Goal: Transaction & Acquisition: Download file/media

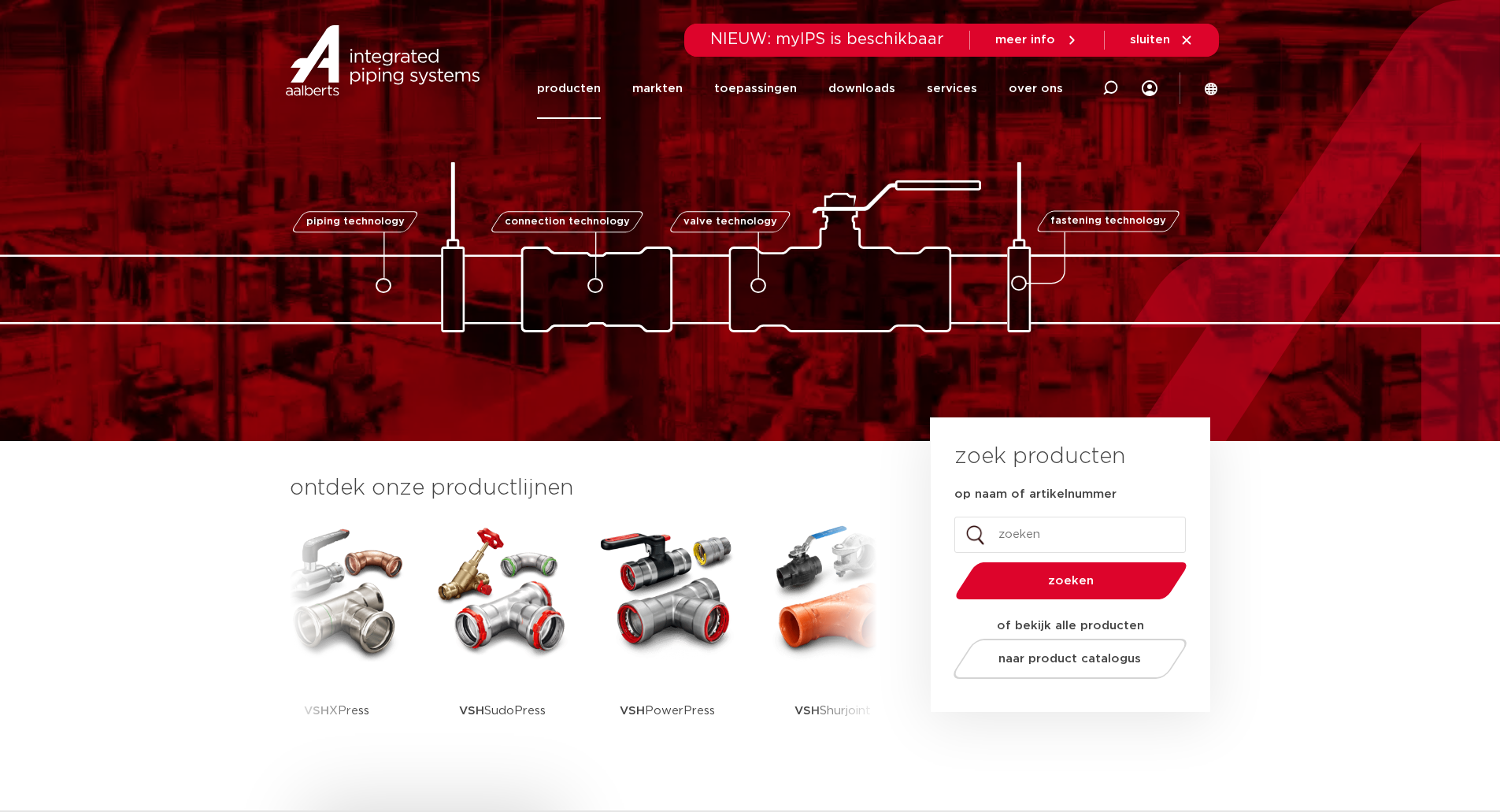
click at [573, 92] on link "producten" at bounding box center [568, 89] width 63 height 61
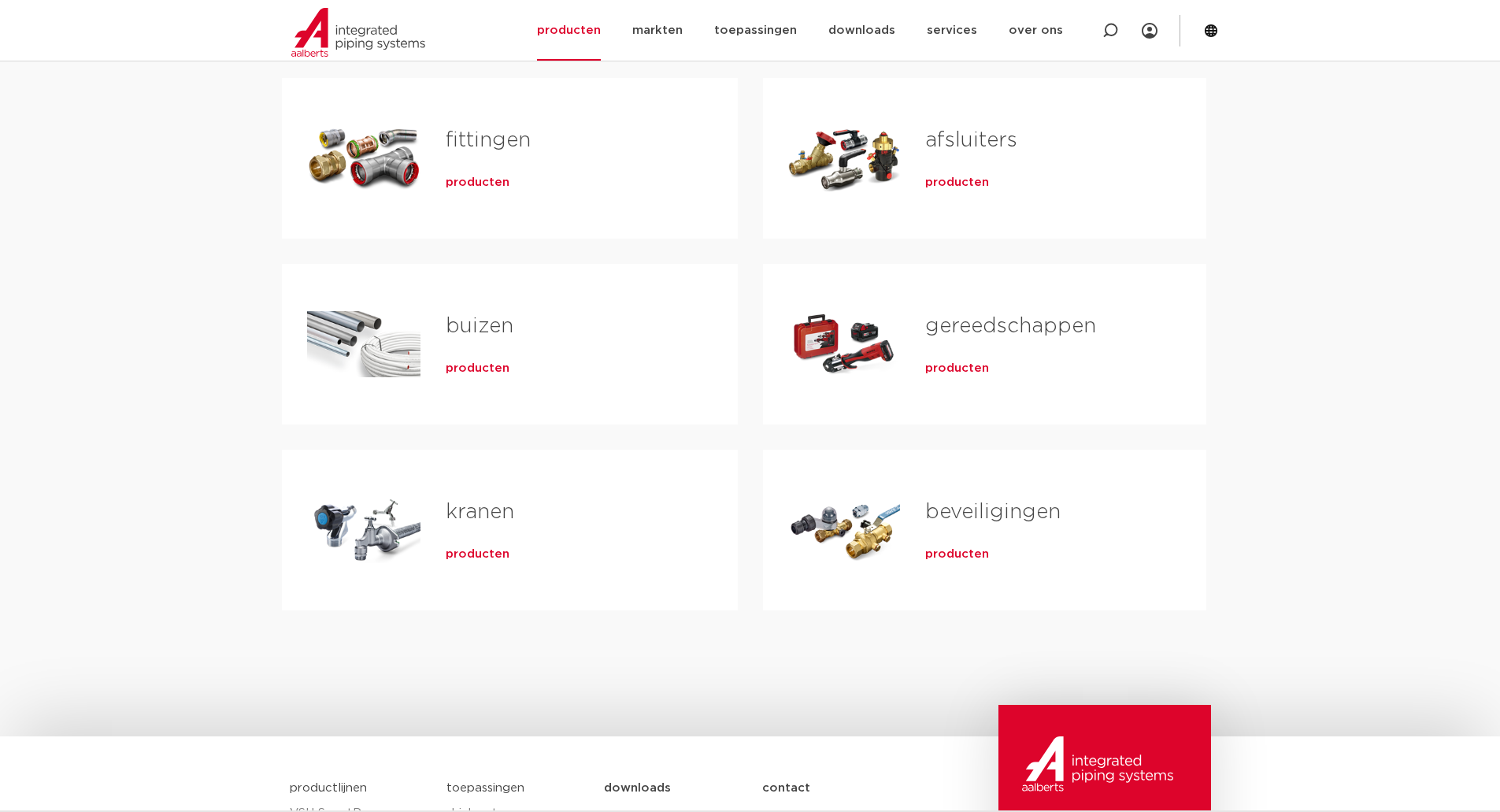
click at [490, 141] on link "fittingen" at bounding box center [488, 140] width 85 height 20
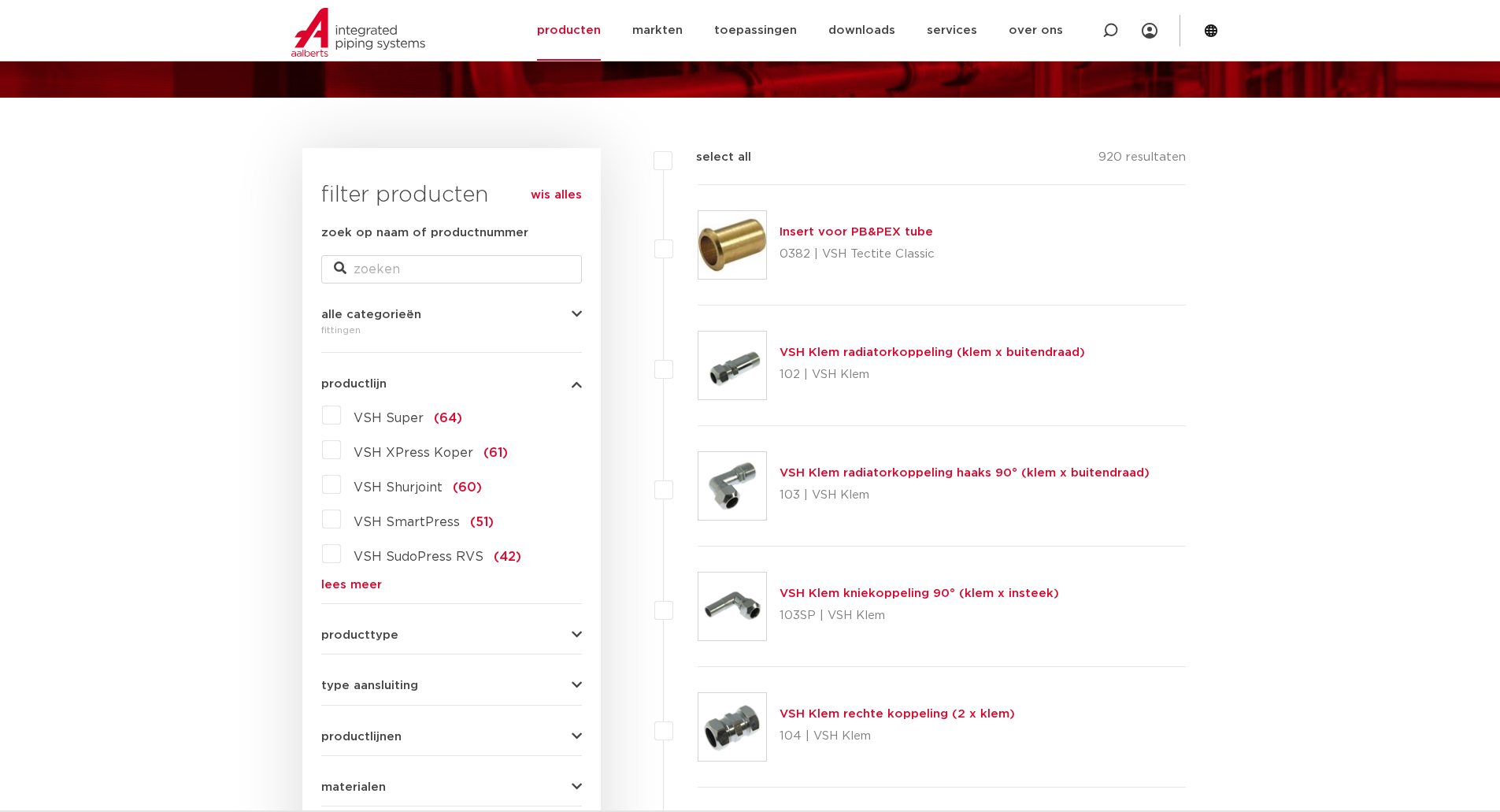
scroll to position [157, 0]
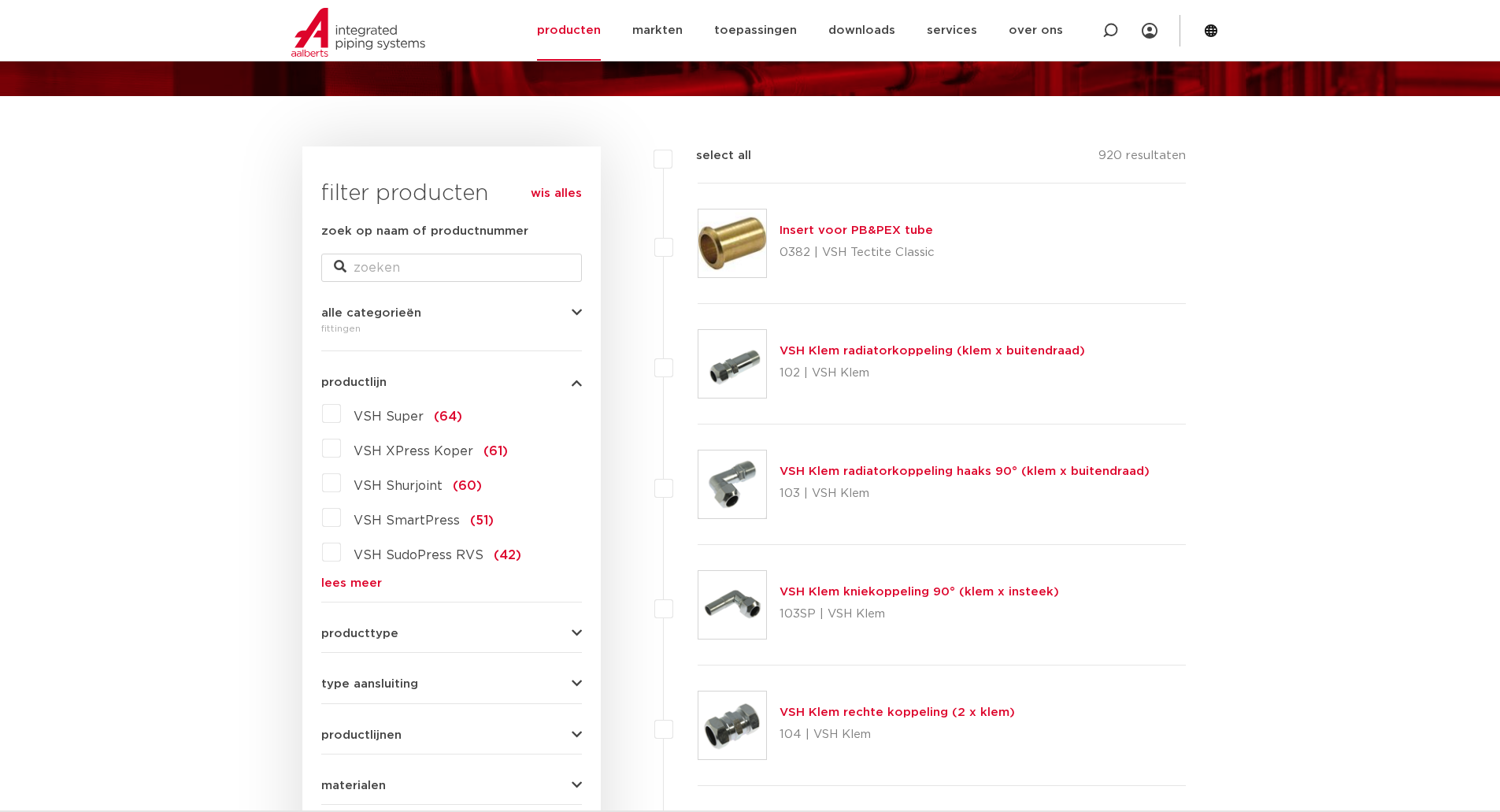
click at [350, 579] on link "lees meer" at bounding box center [451, 583] width 261 height 12
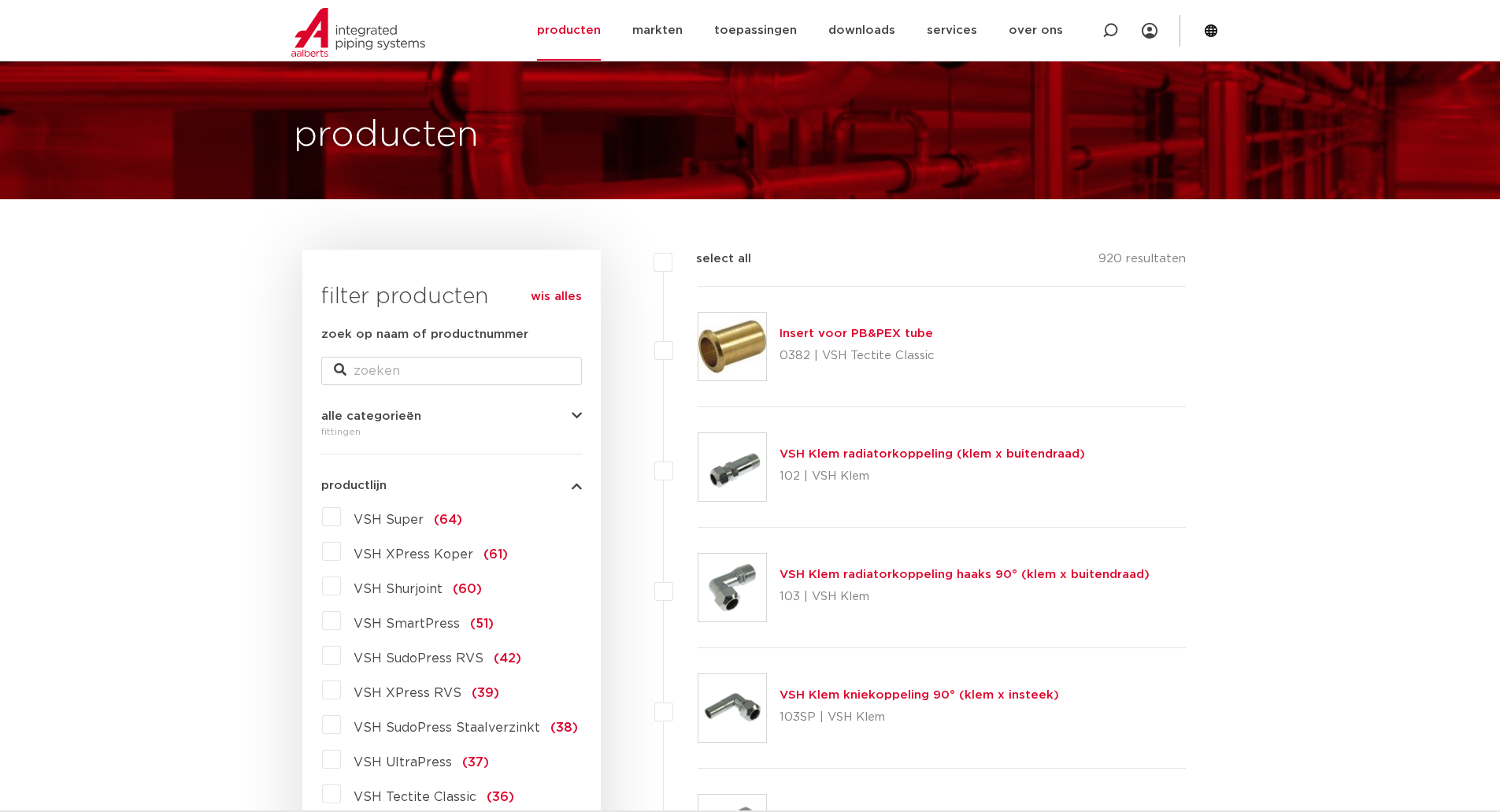
scroll to position [0, 0]
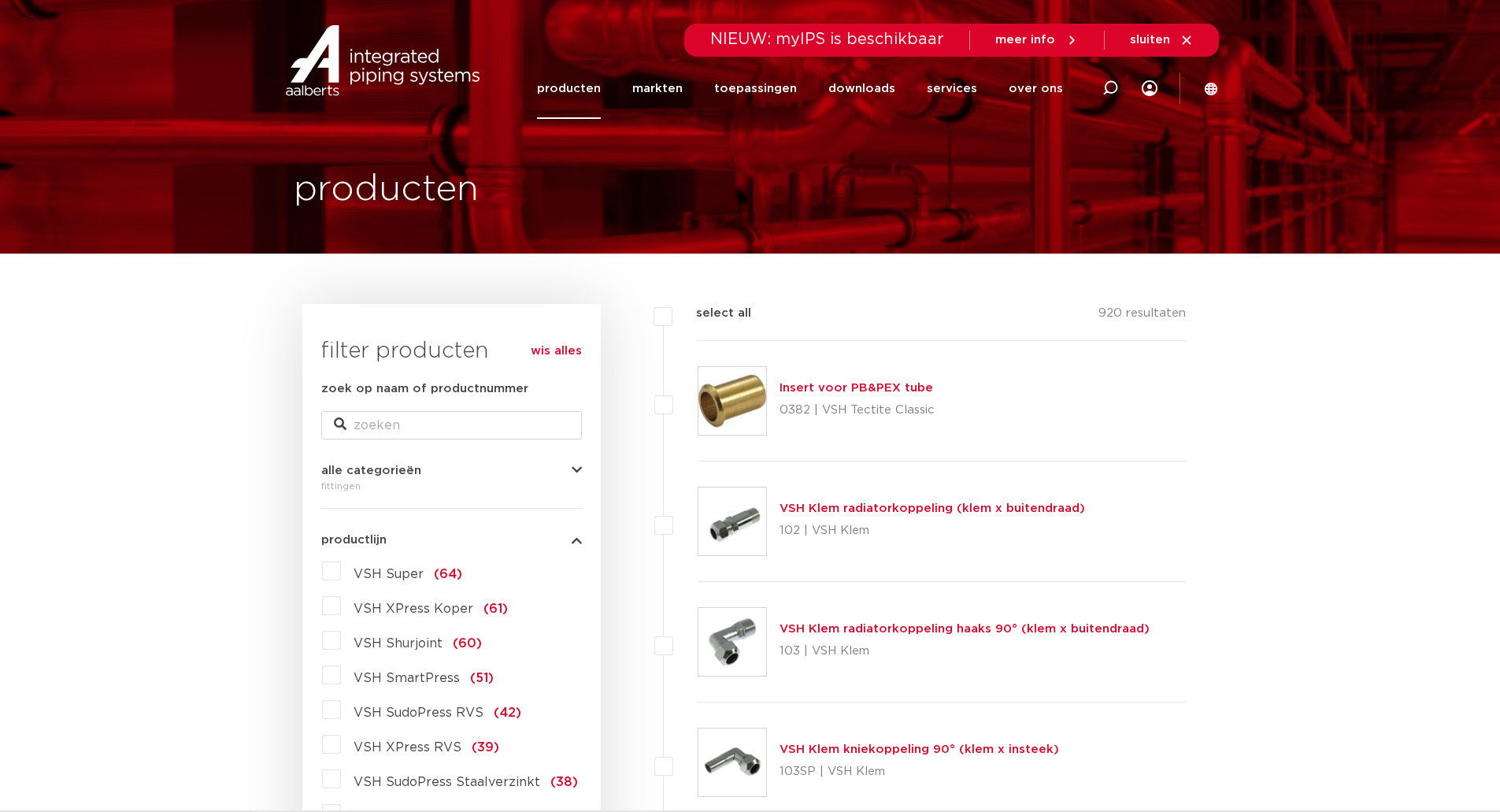
click at [577, 88] on link "producten" at bounding box center [568, 89] width 63 height 61
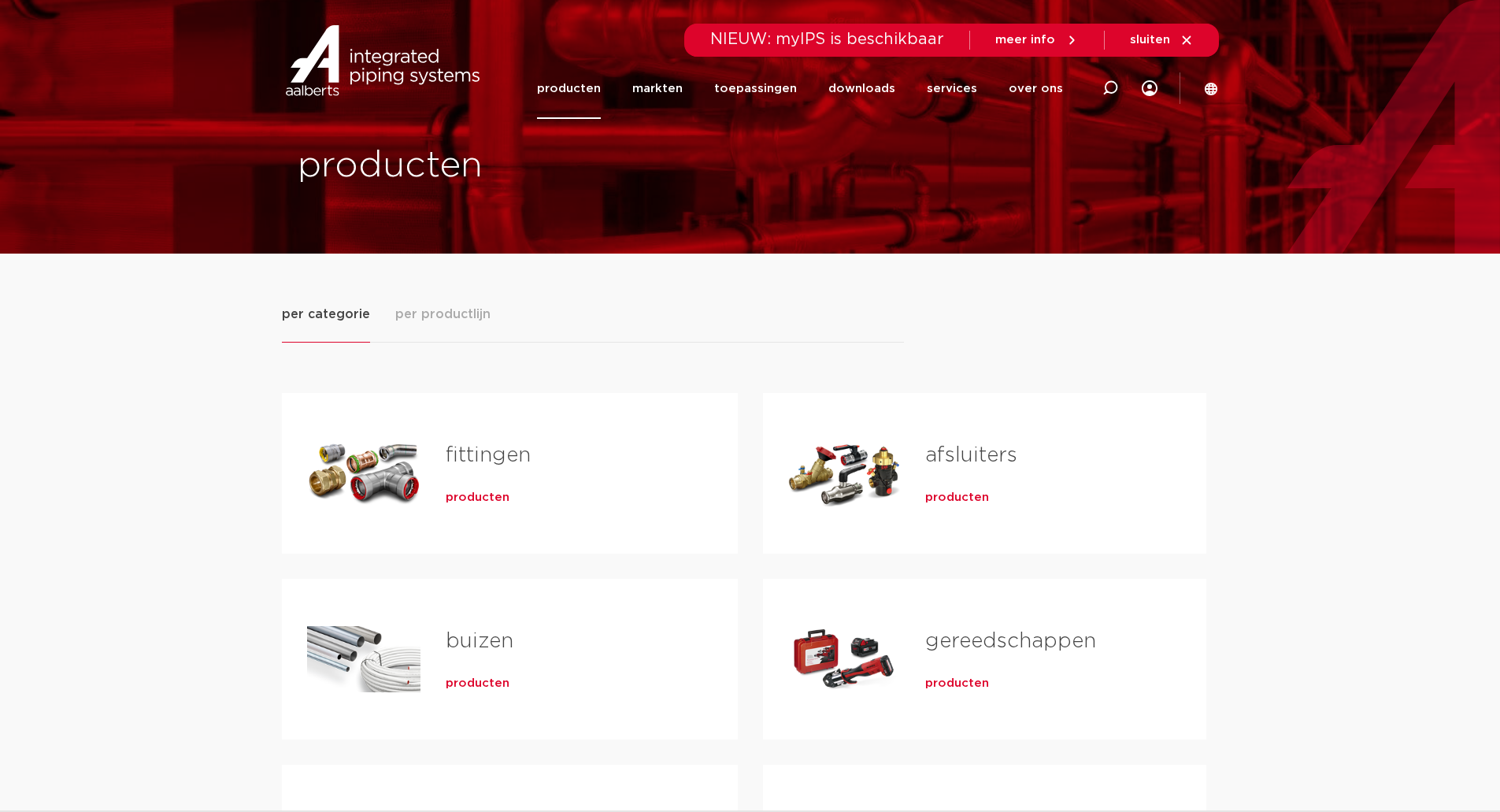
click at [475, 494] on span "producten" at bounding box center [477, 498] width 63 height 16
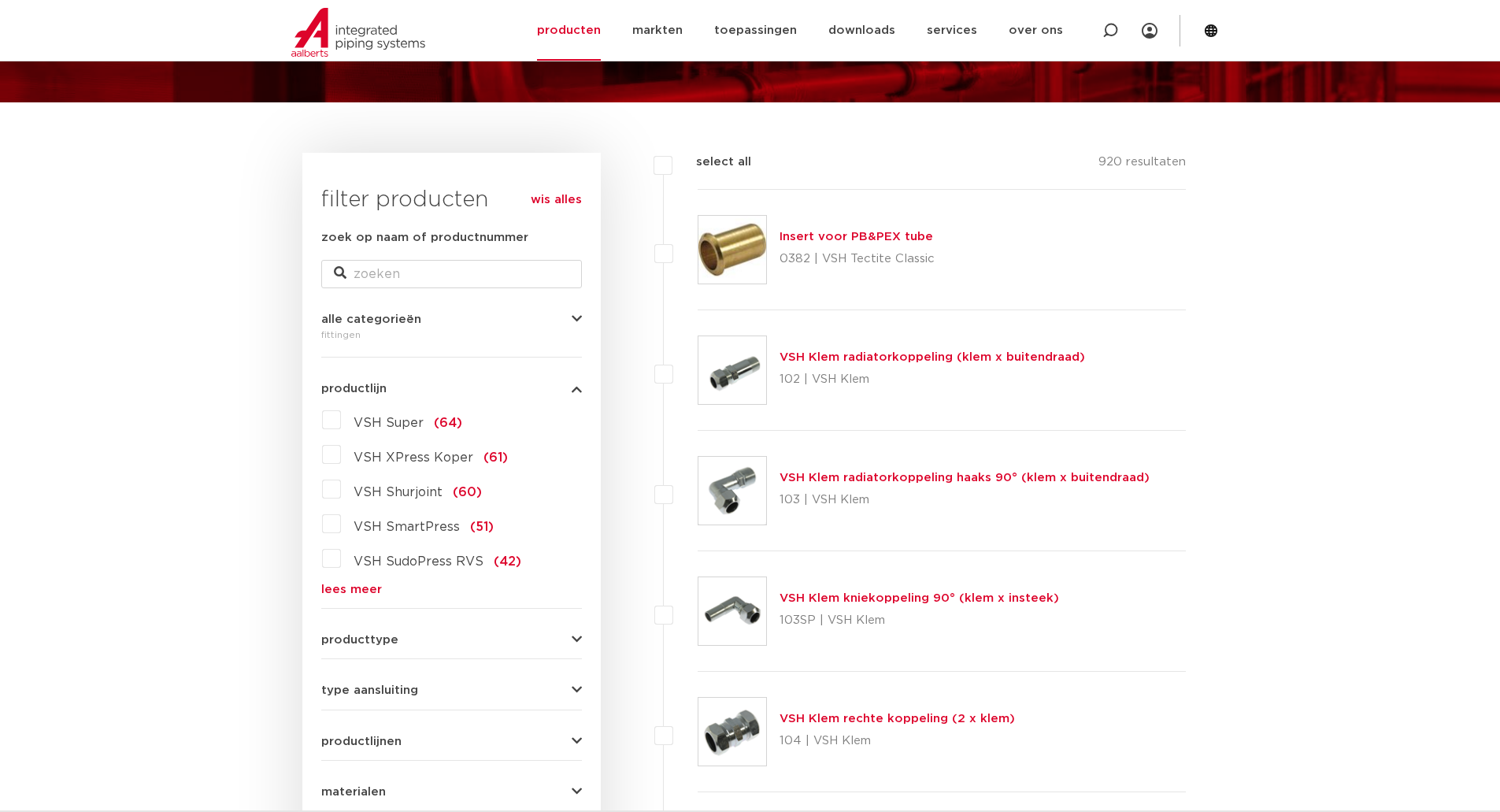
scroll to position [157, 0]
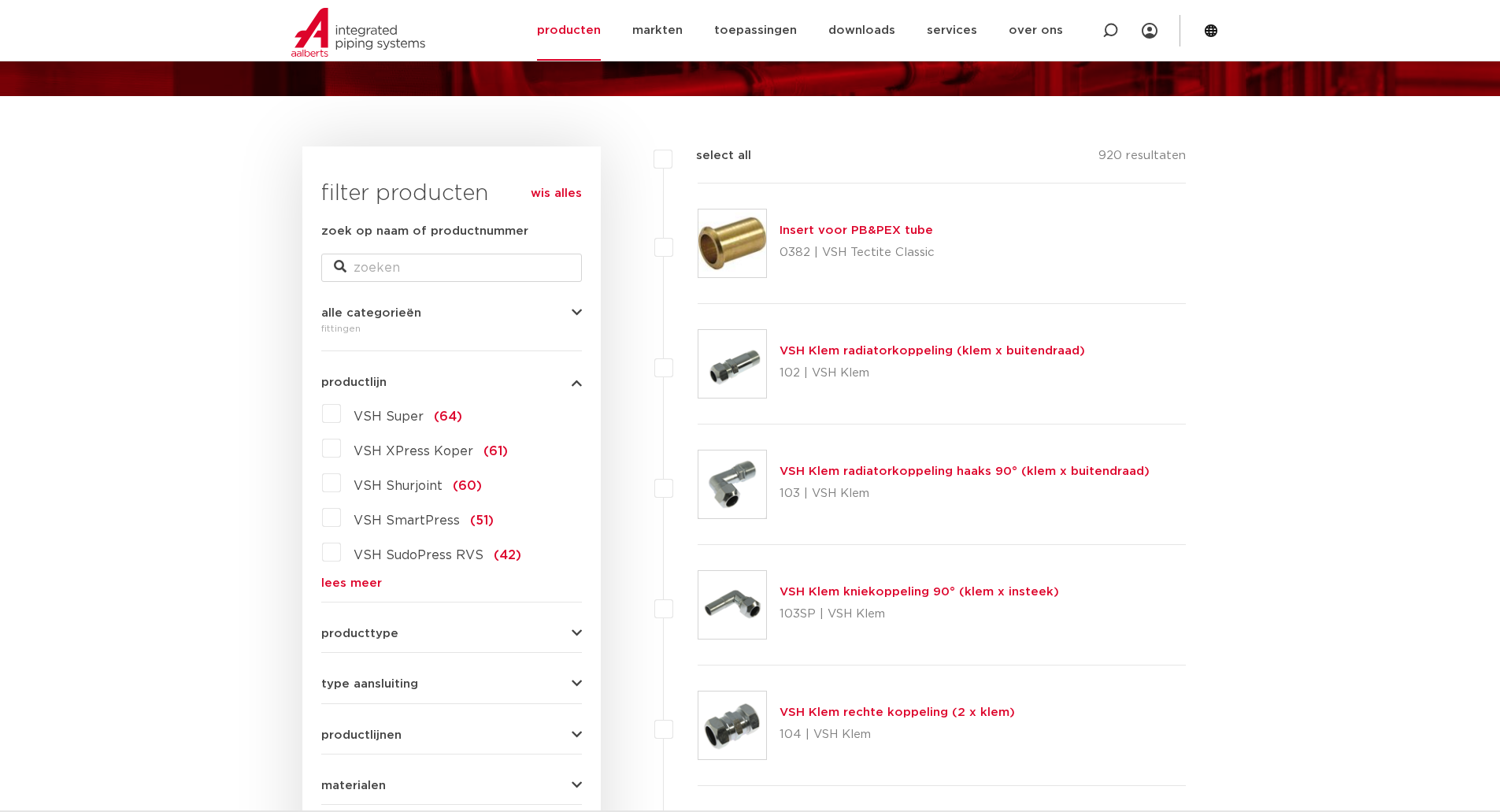
click at [362, 580] on link "lees meer" at bounding box center [451, 583] width 261 height 12
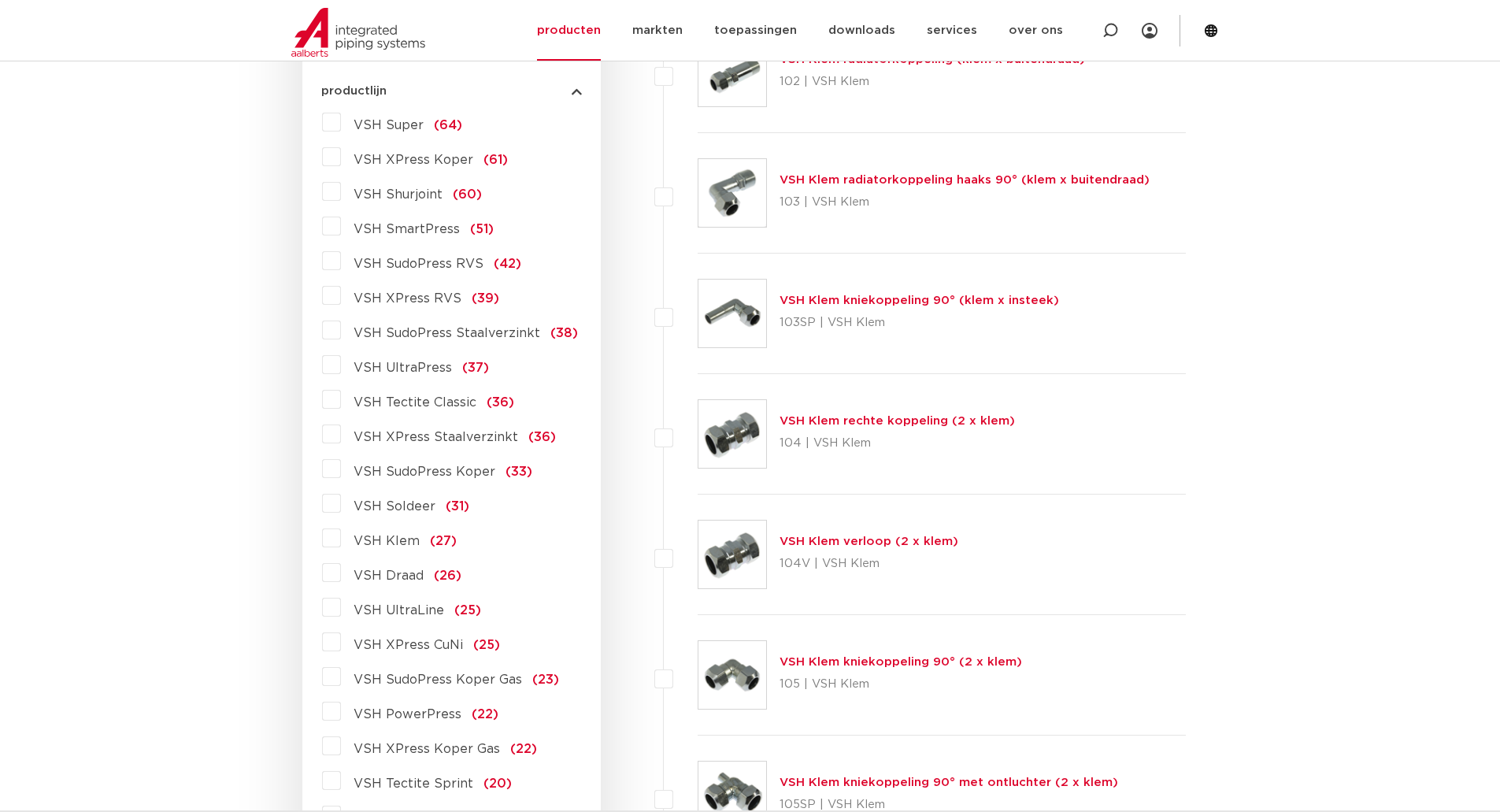
scroll to position [0, 0]
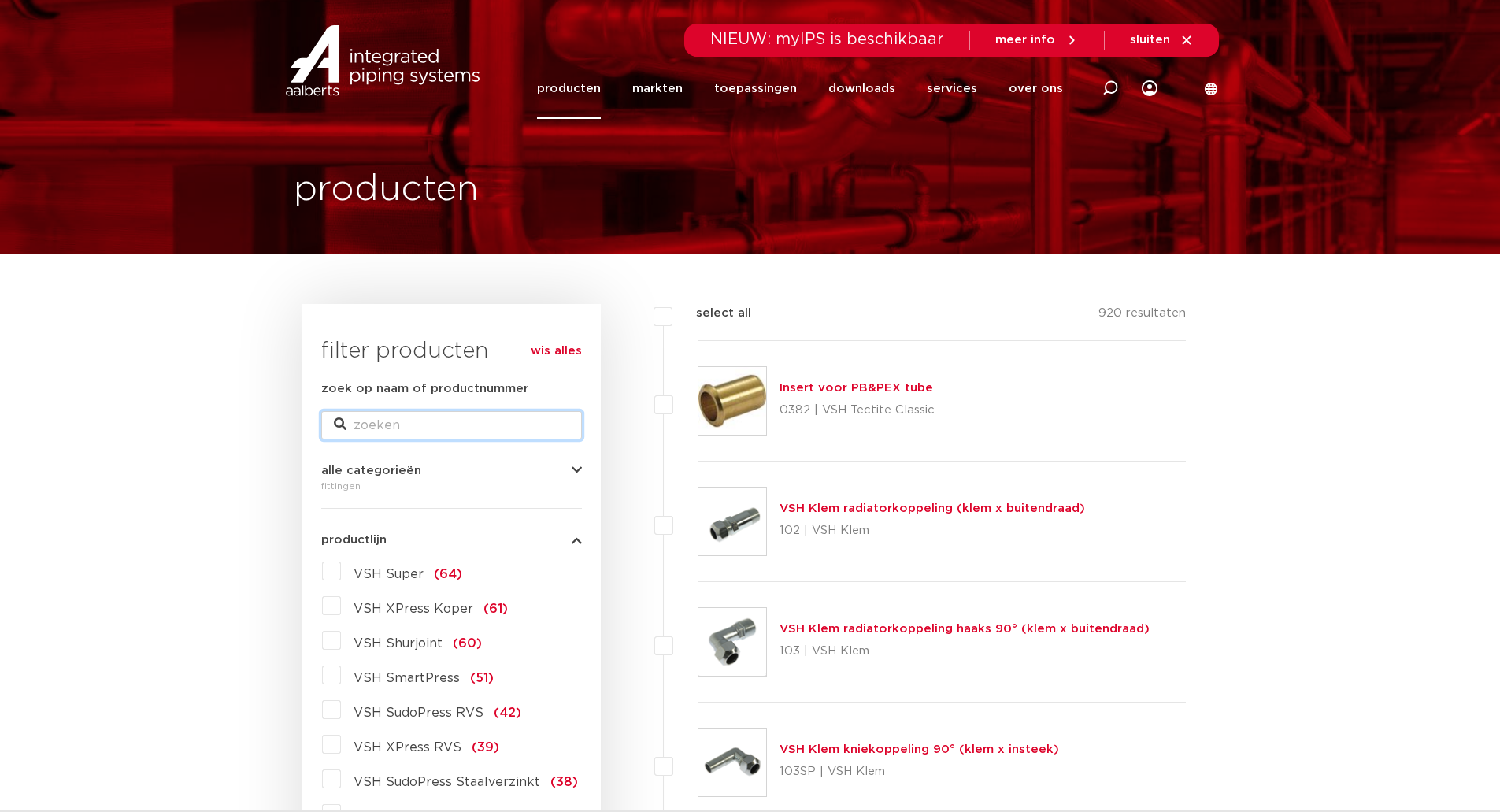
click at [422, 421] on input "zoek op naam of productnummer" at bounding box center [451, 425] width 261 height 28
type input "power"
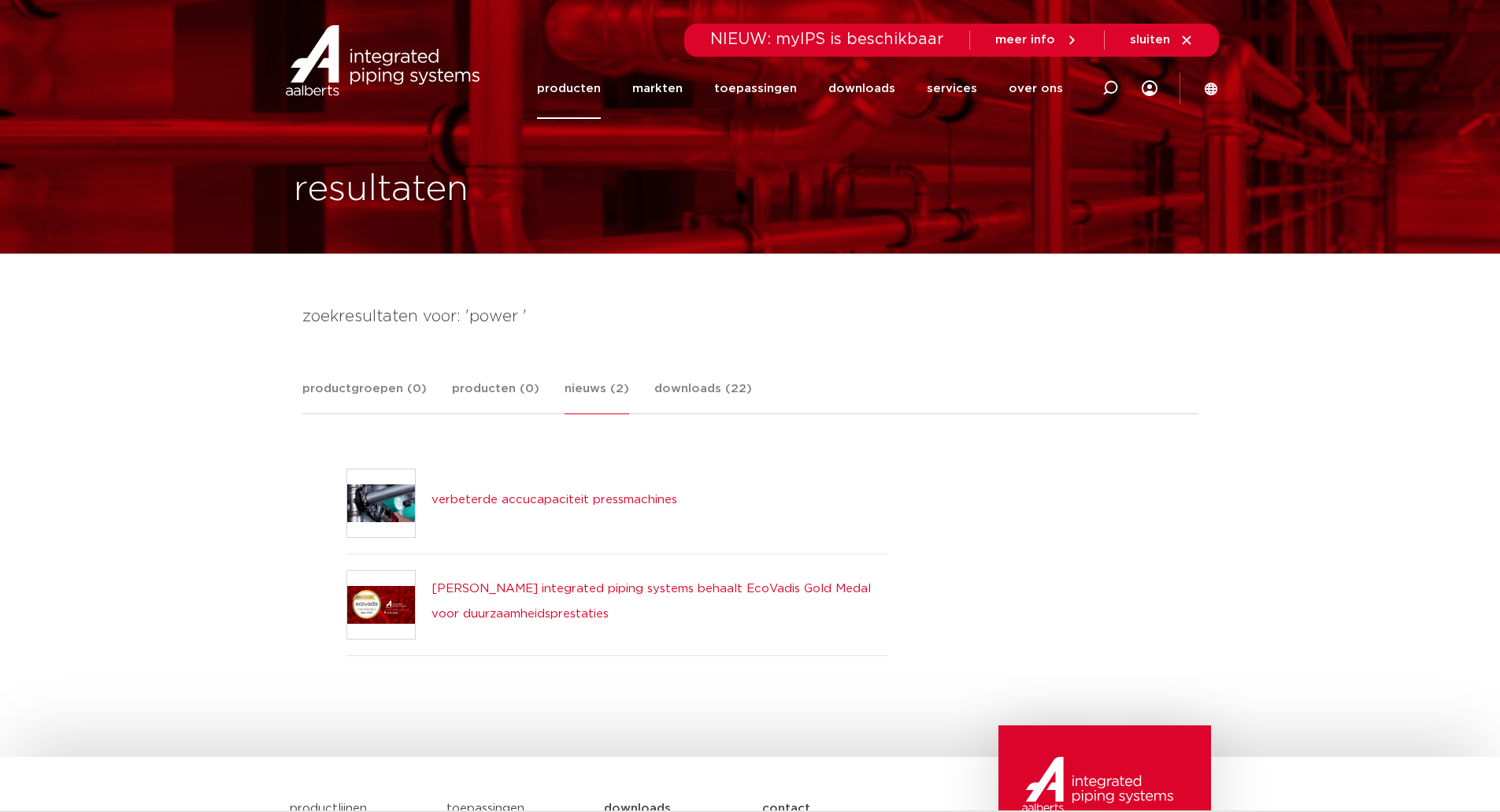
click at [251, 513] on body "Zoeken NIEUW: myIPS is beschikbaar meer info sluiten producten markten toepassi…" at bounding box center [750, 597] width 1500 height 1196
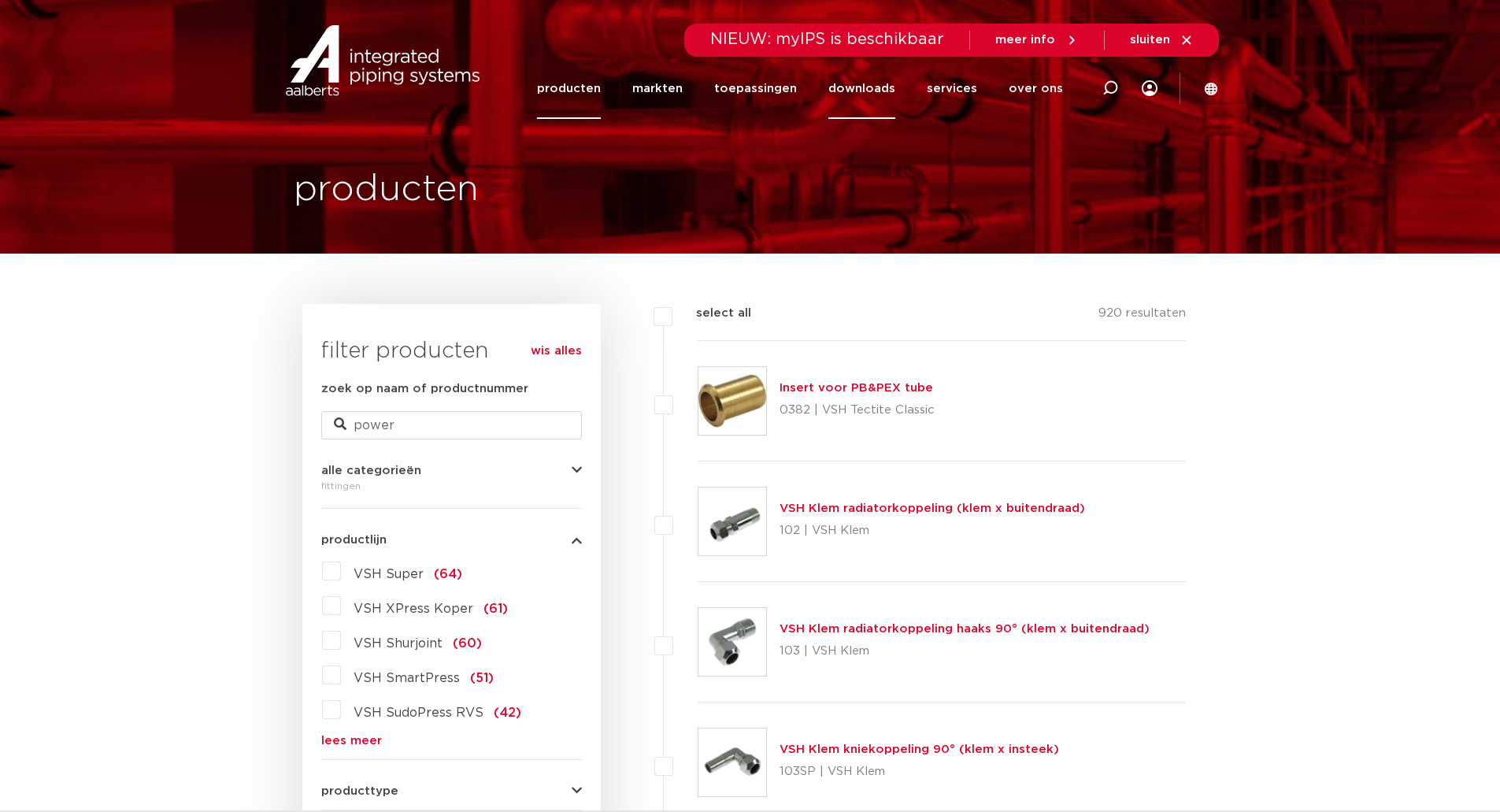
click at [891, 86] on link "downloads" at bounding box center [862, 89] width 67 height 61
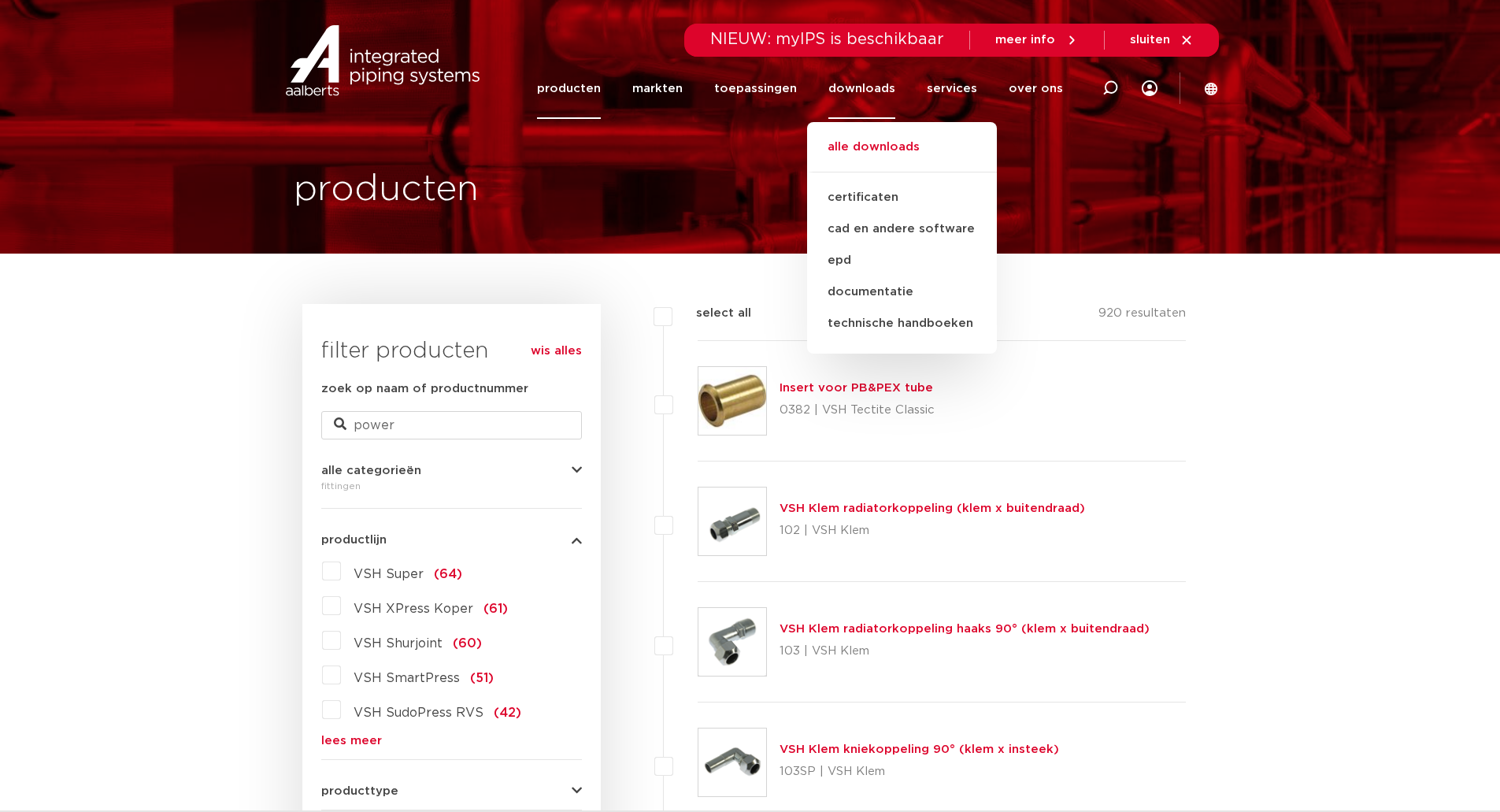
click at [873, 160] on link "alle downloads" at bounding box center [902, 154] width 189 height 34
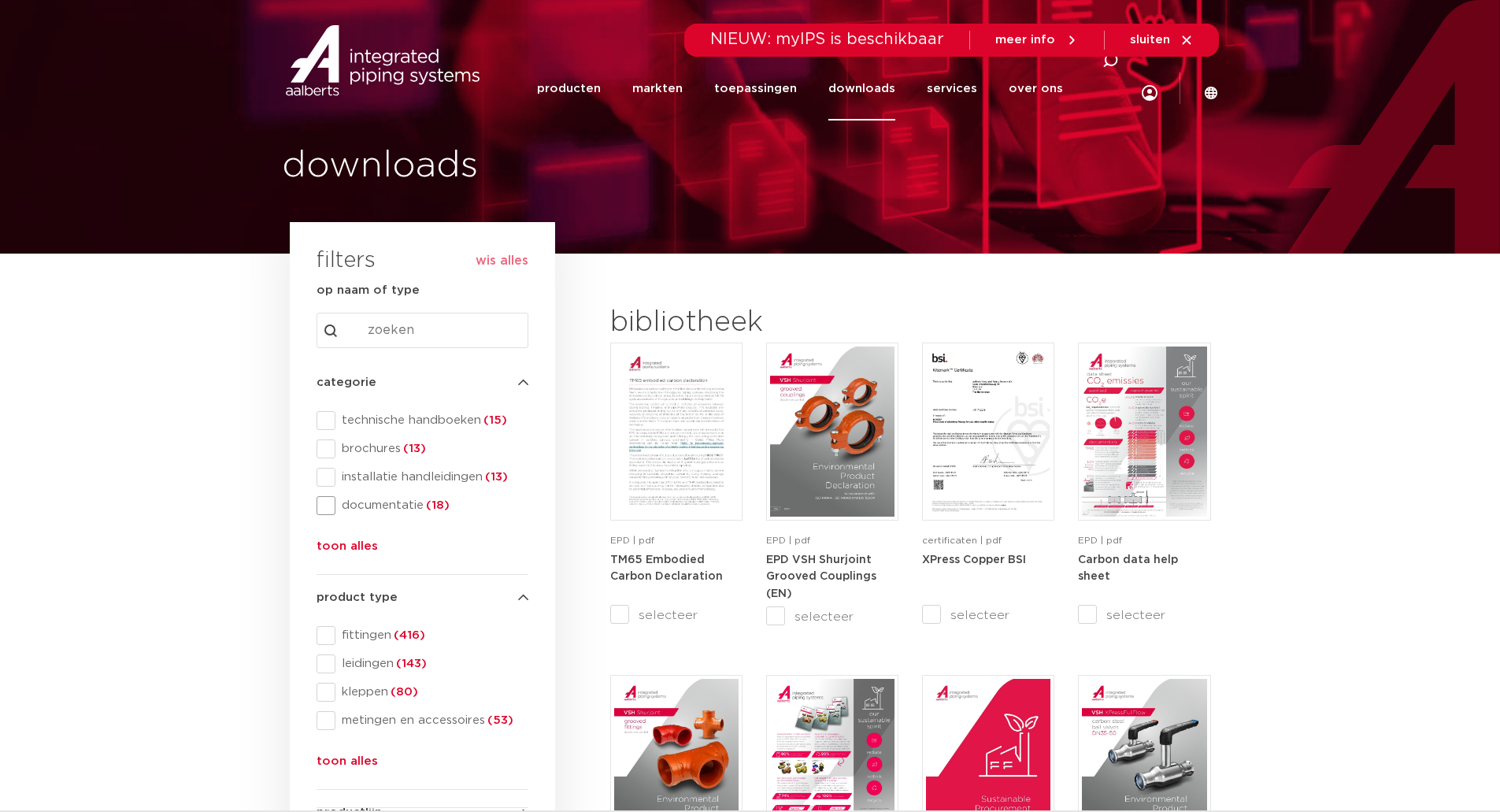
click at [379, 503] on span "documentatie (18)" at bounding box center [432, 506] width 193 height 16
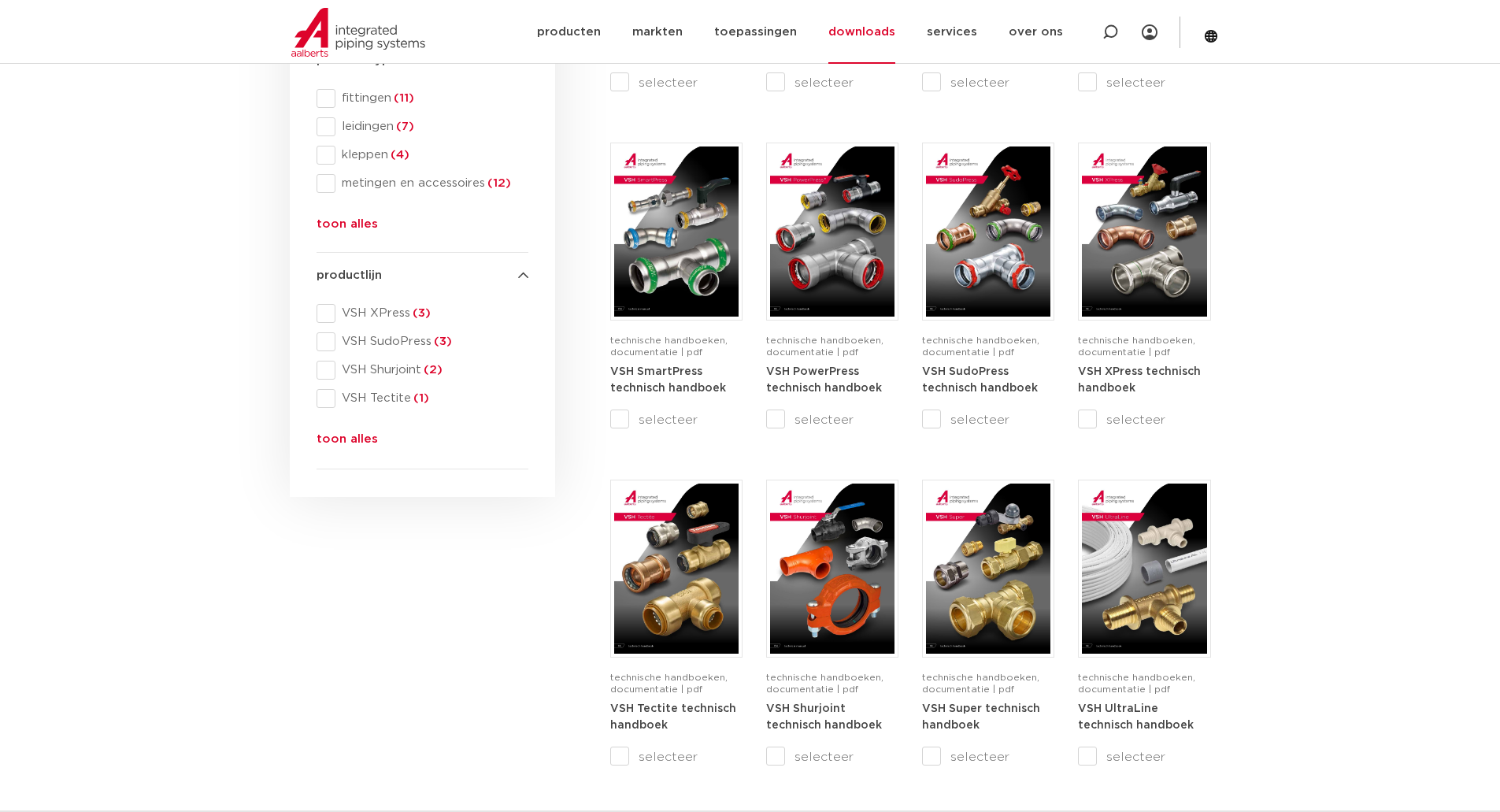
scroll to position [551, 0]
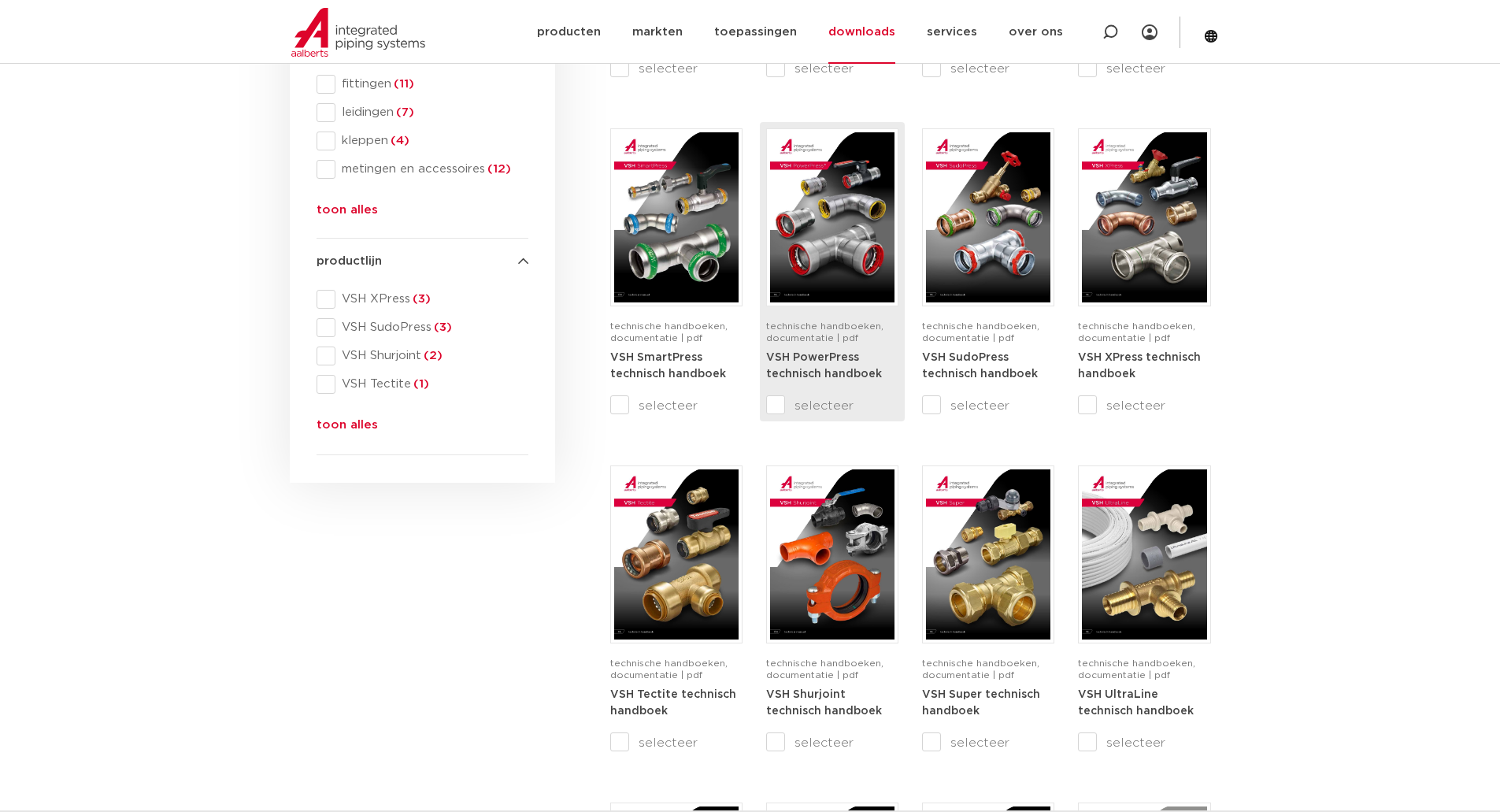
click at [823, 364] on div "VSH PowerPress technisch handboek" at bounding box center [832, 372] width 133 height 47
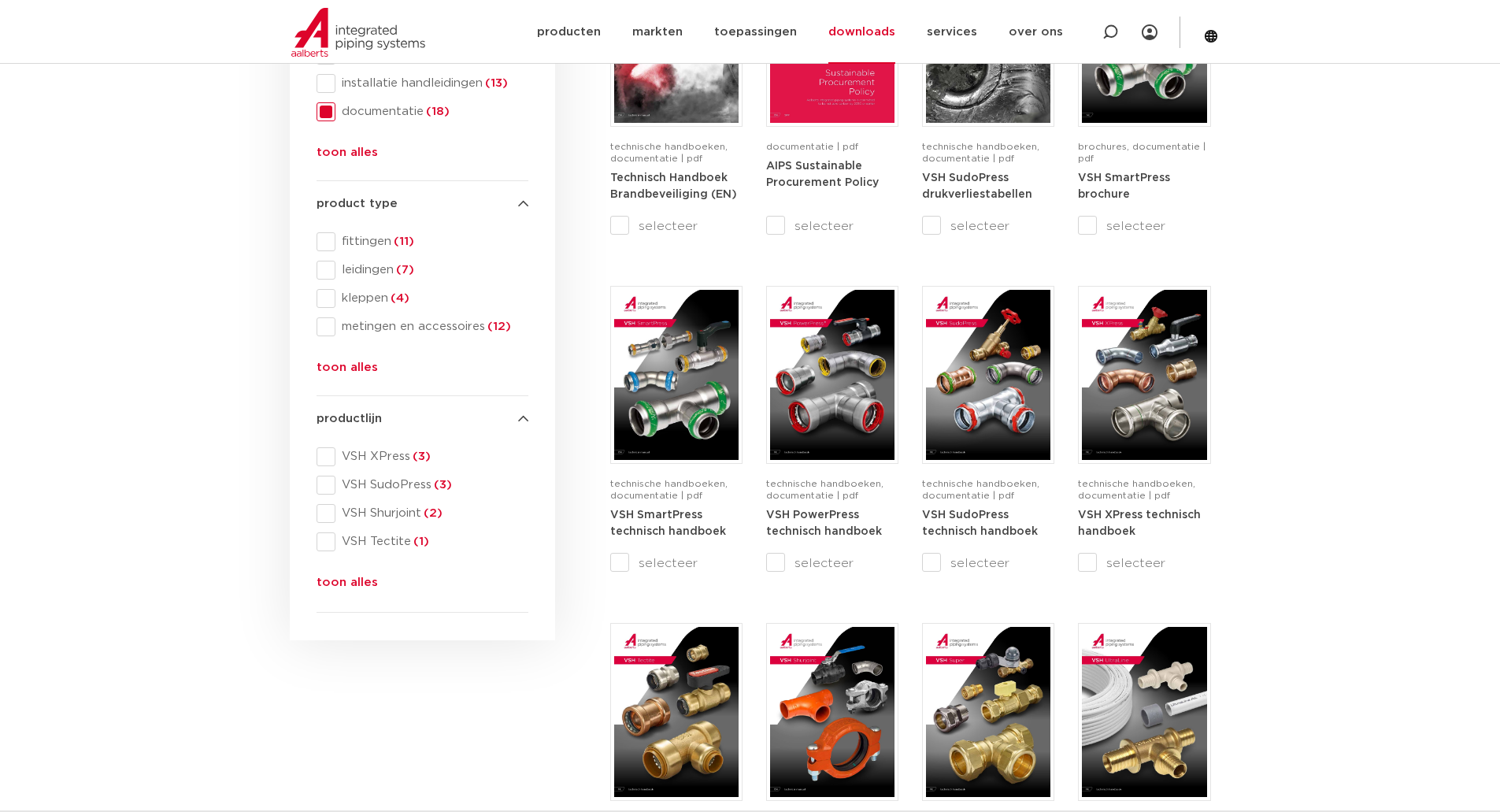
scroll to position [315, 0]
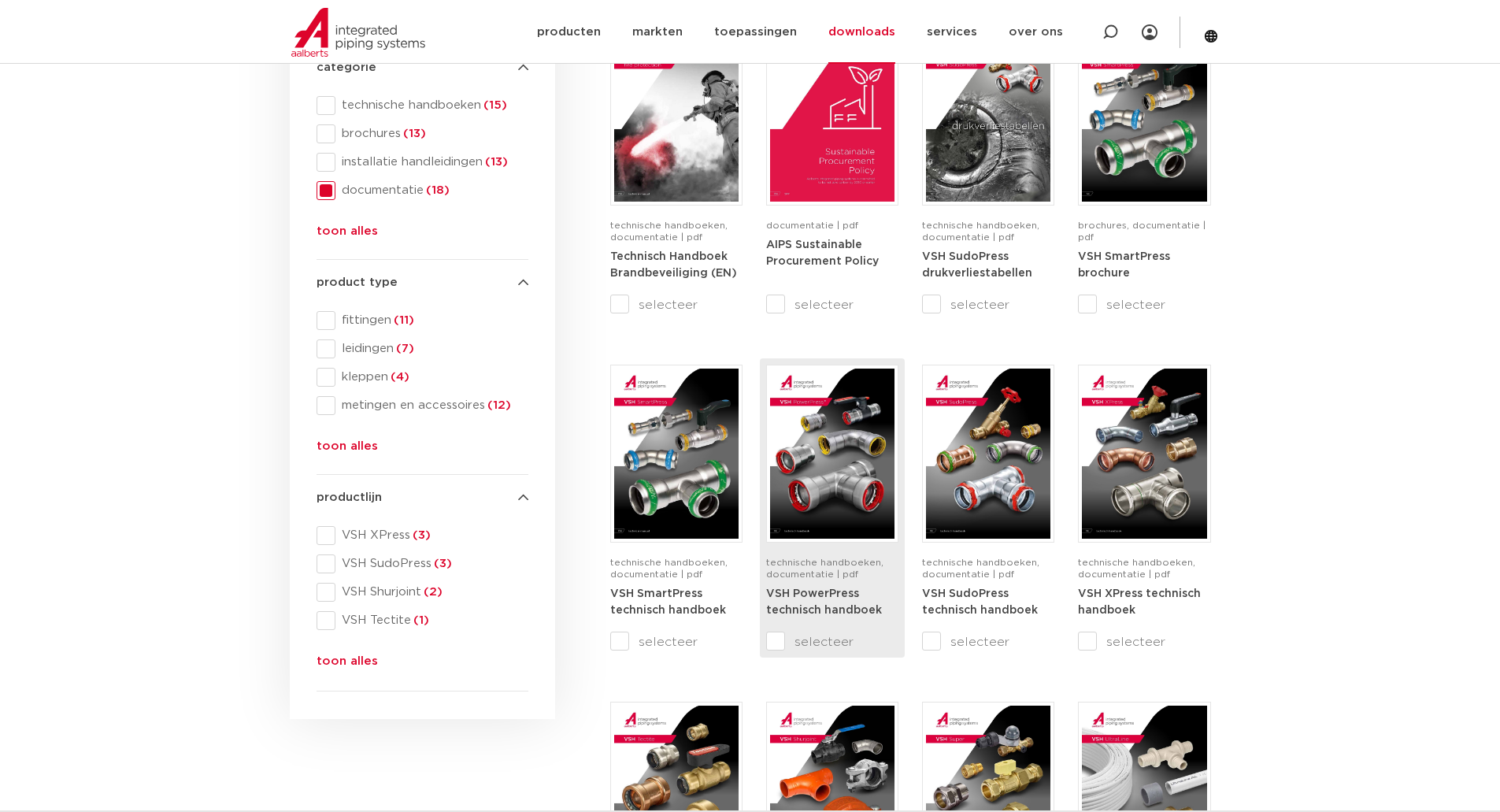
click at [816, 408] on img at bounding box center [831, 453] width 124 height 170
click at [135, 295] on section "search downloads by name or type search Search content Clear filters filters wi…" at bounding box center [750, 825] width 1500 height 1772
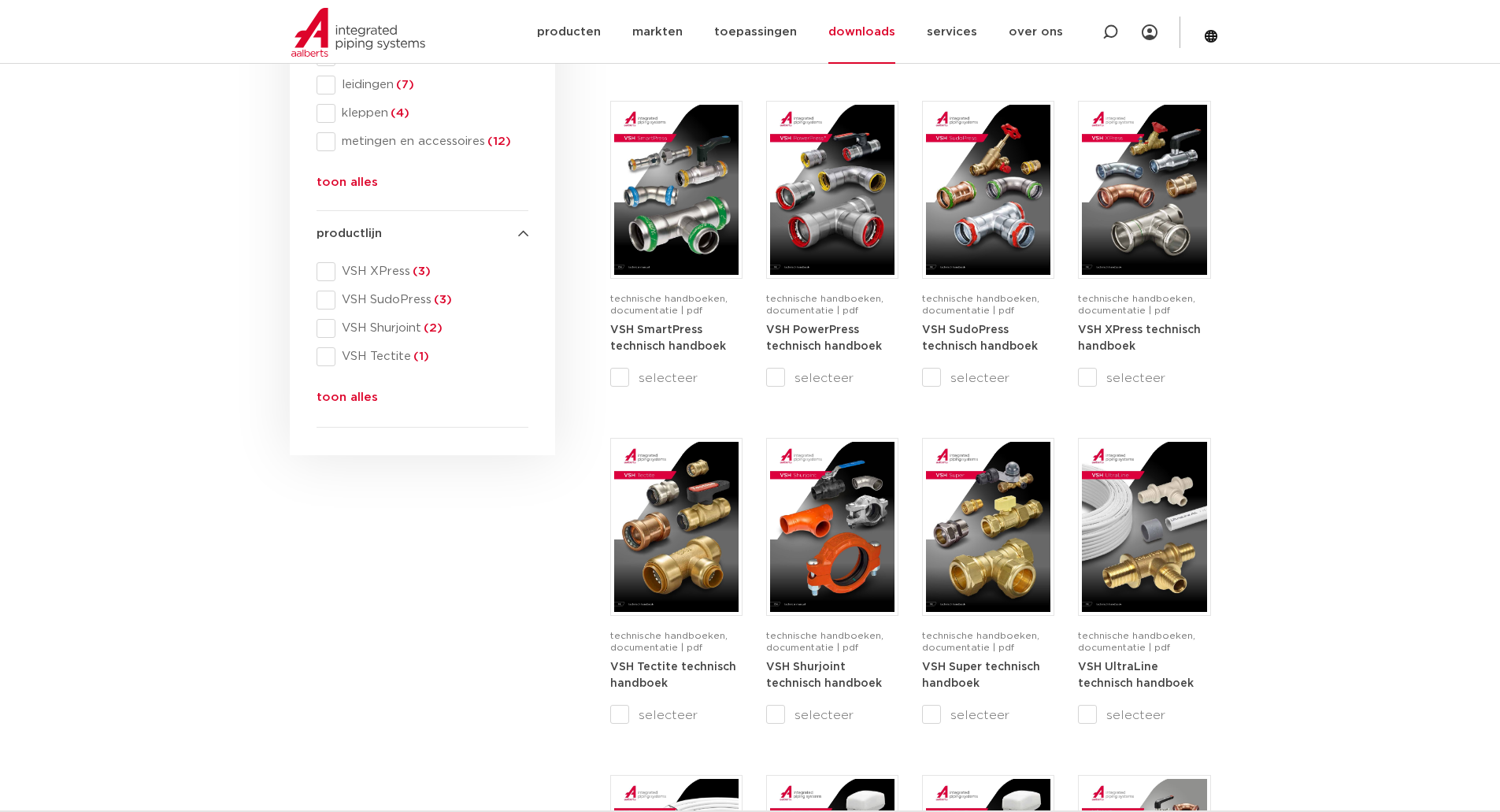
scroll to position [551, 0]
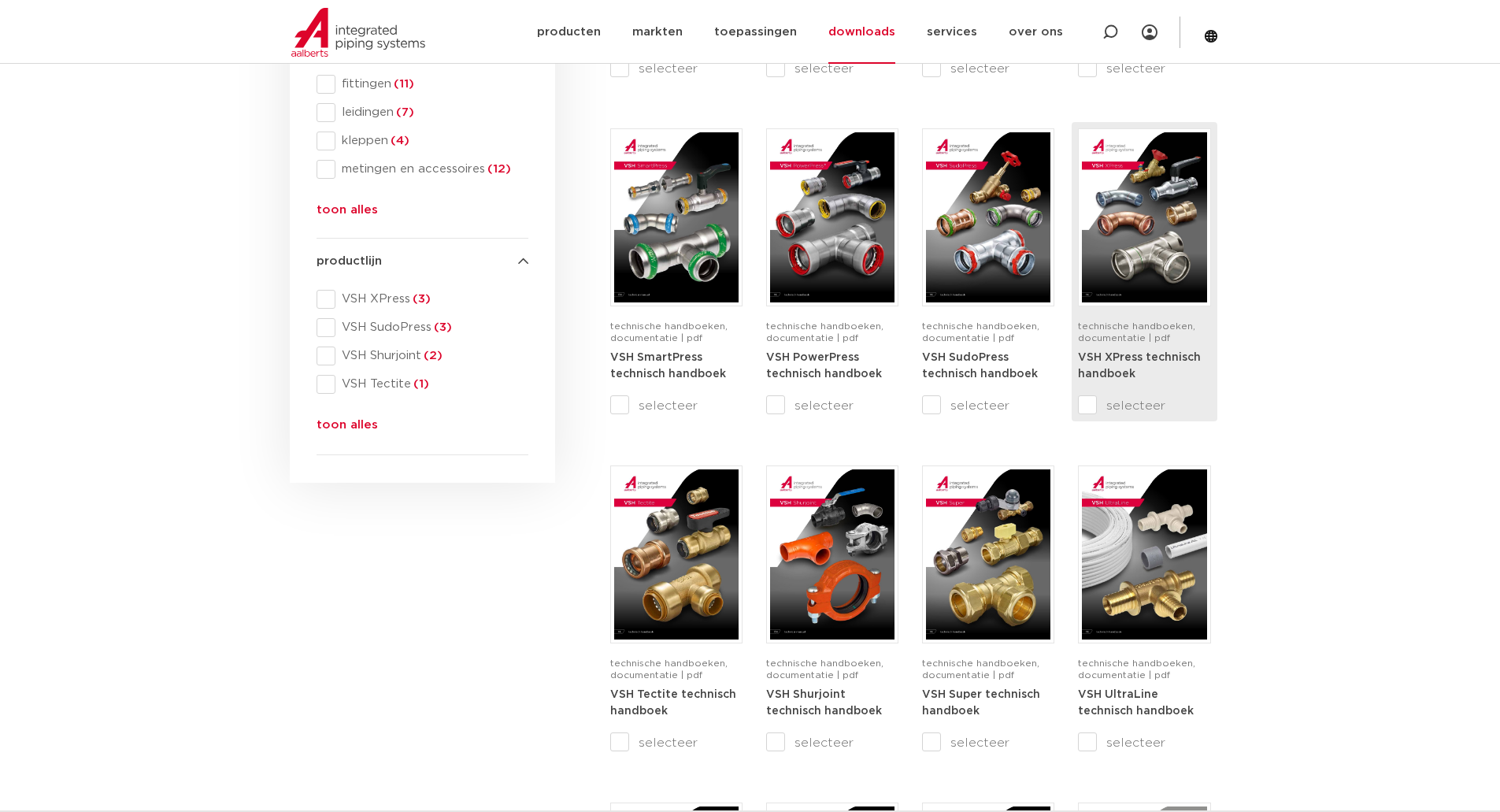
click at [1122, 252] on img at bounding box center [1143, 218] width 124 height 170
